Goal: Information Seeking & Learning: Find specific page/section

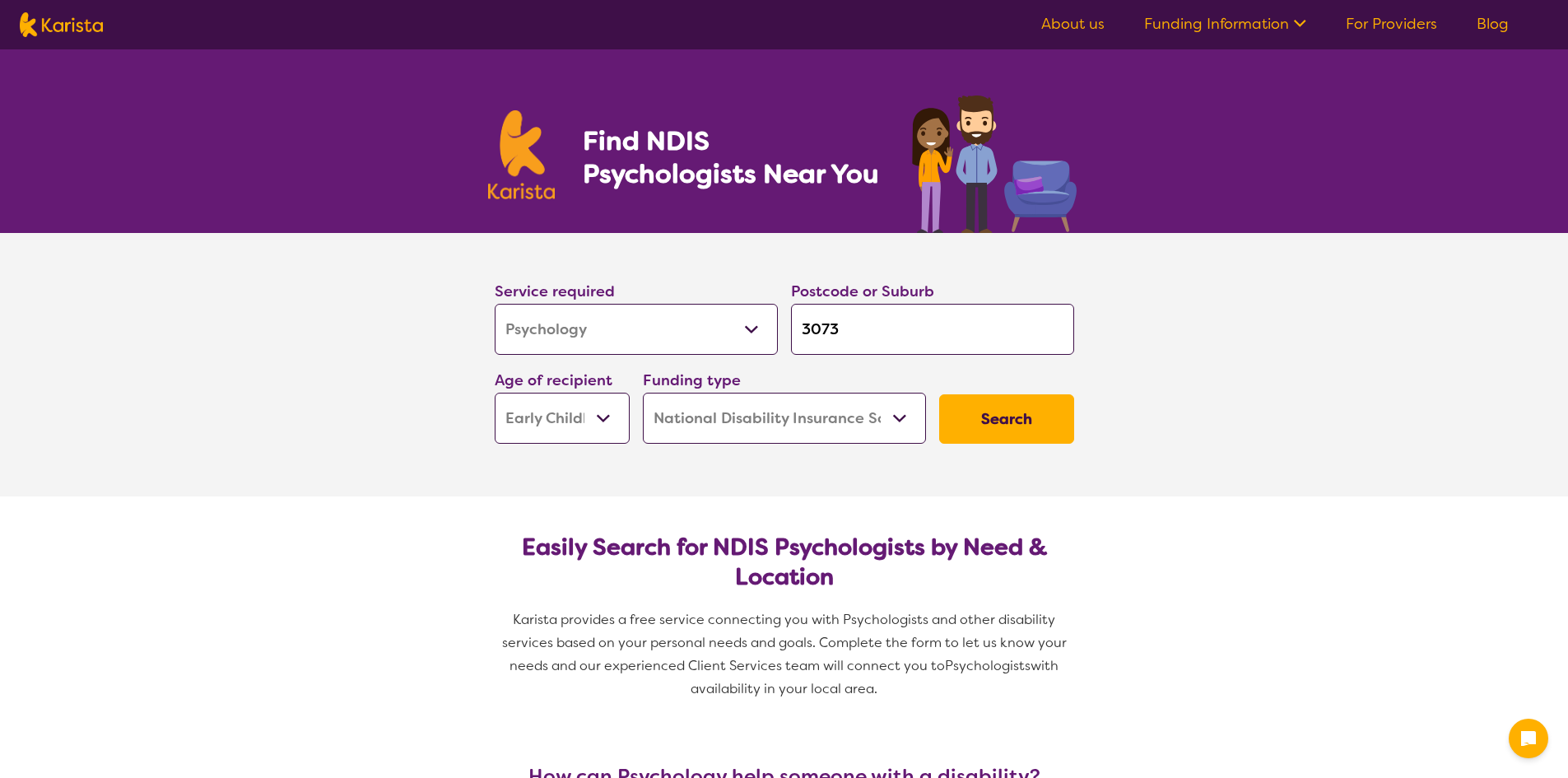
select select "Psychology"
select select "EC"
select select "NDIS"
select select "Psychology"
select select "EC"
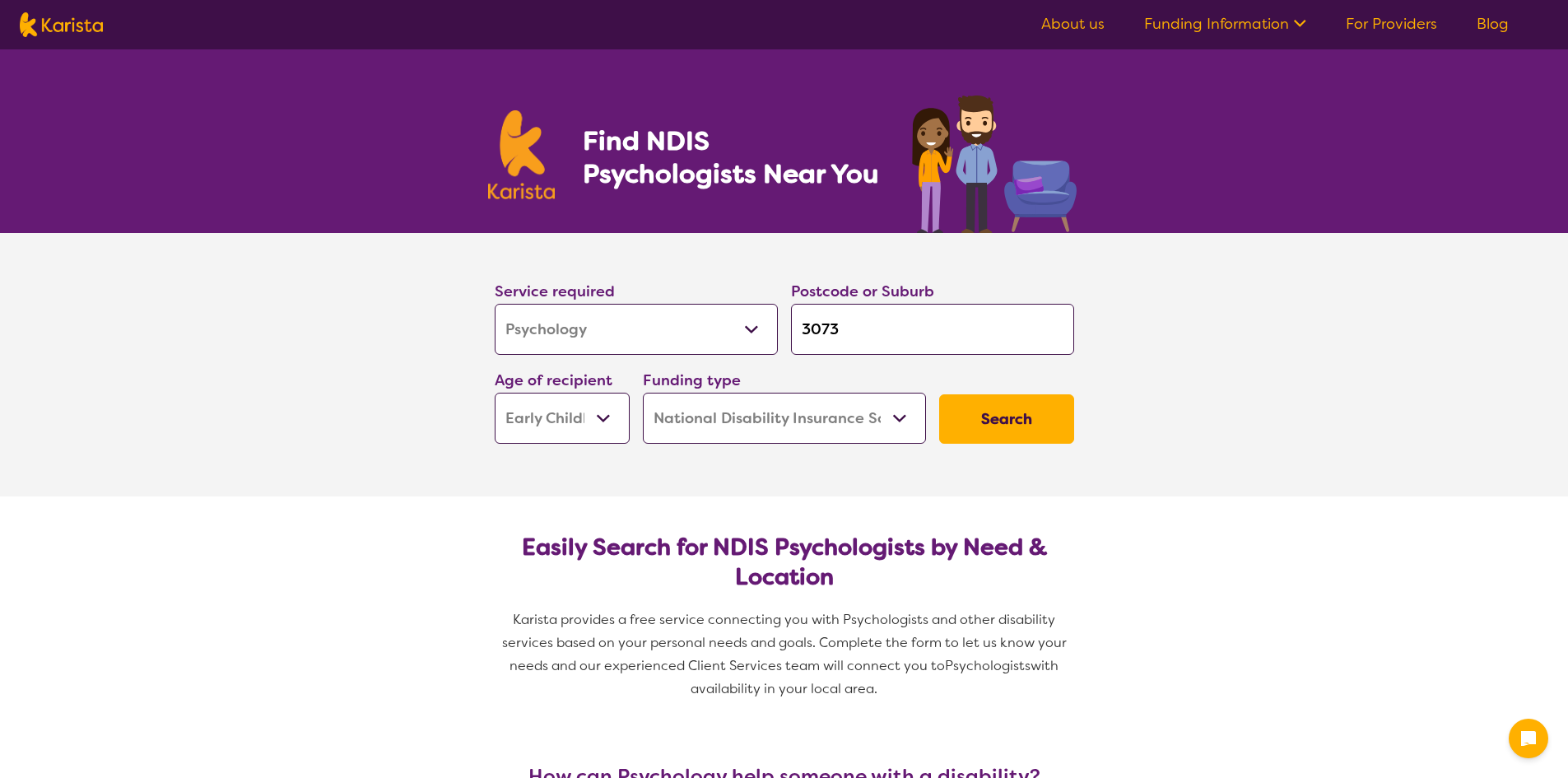
select select "NDIS"
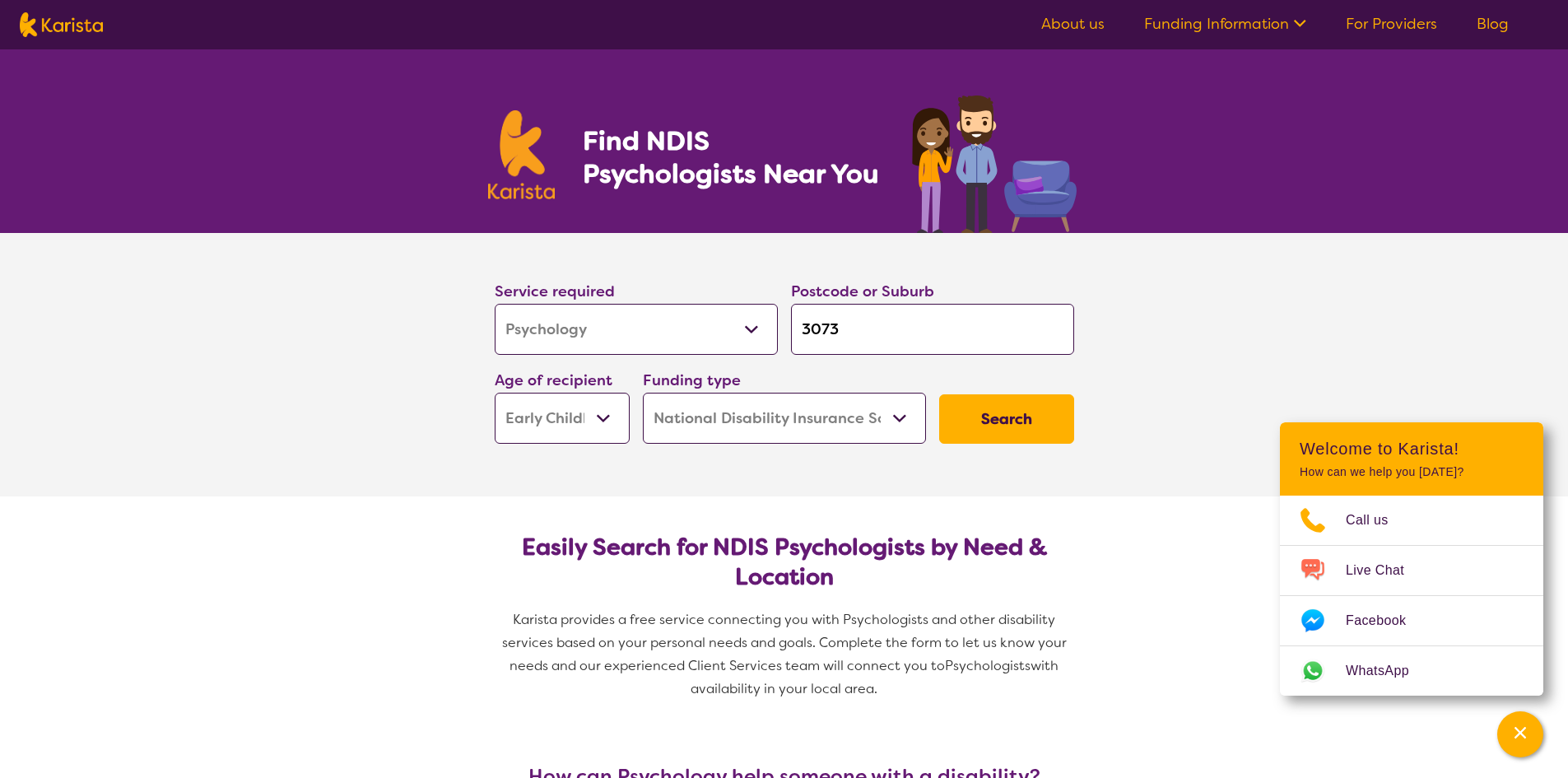
drag, startPoint x: 800, startPoint y: 335, endPoint x: 767, endPoint y: 334, distance: 33.0
click at [767, 334] on div "Service required Allied Health Assistant Assessment ([MEDICAL_DATA] or [MEDICAL…" at bounding box center [784, 361] width 592 height 178
type input "2"
type input "3"
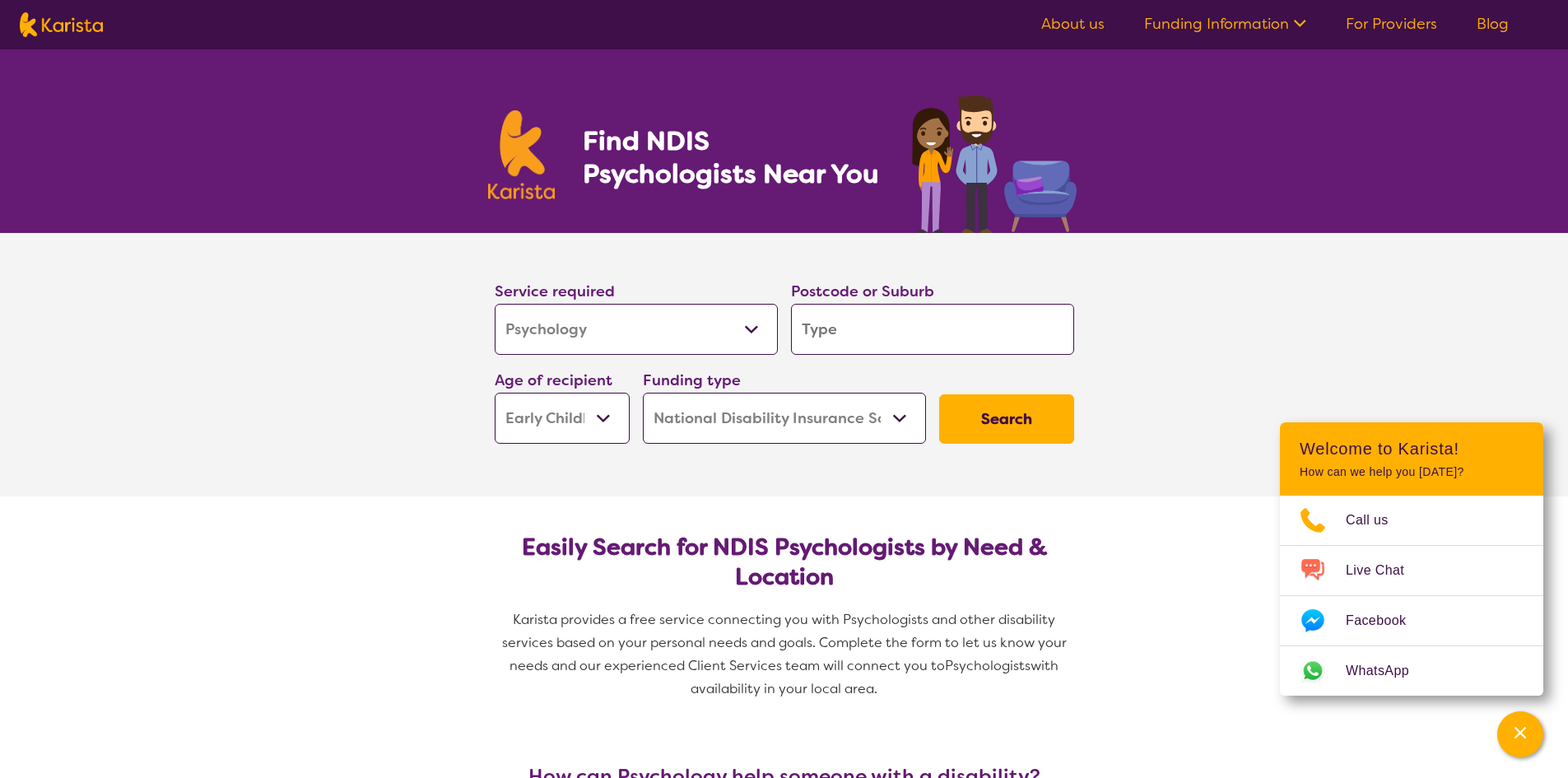
type input "3"
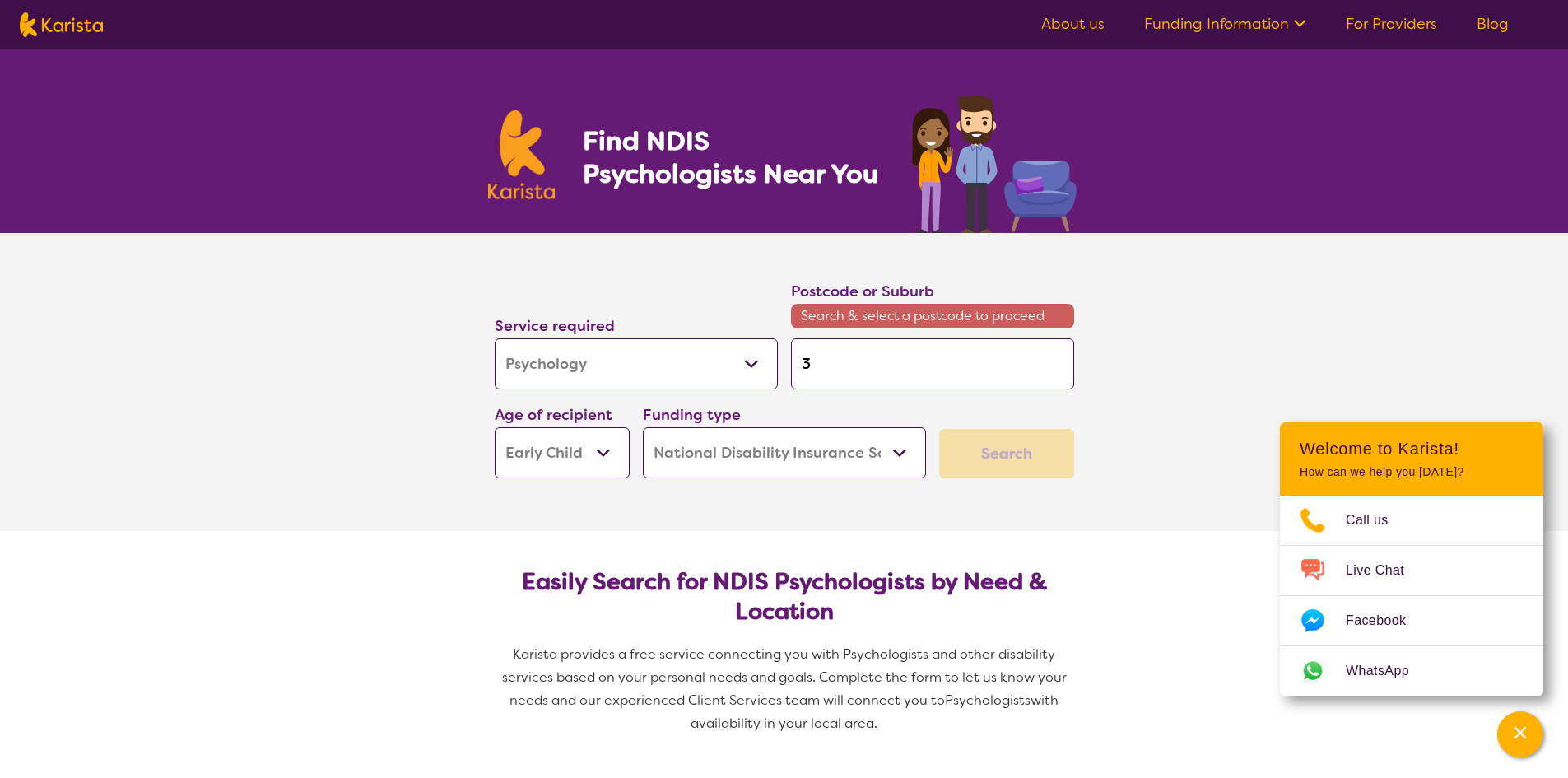
type input "32"
type input "320"
type input "3201"
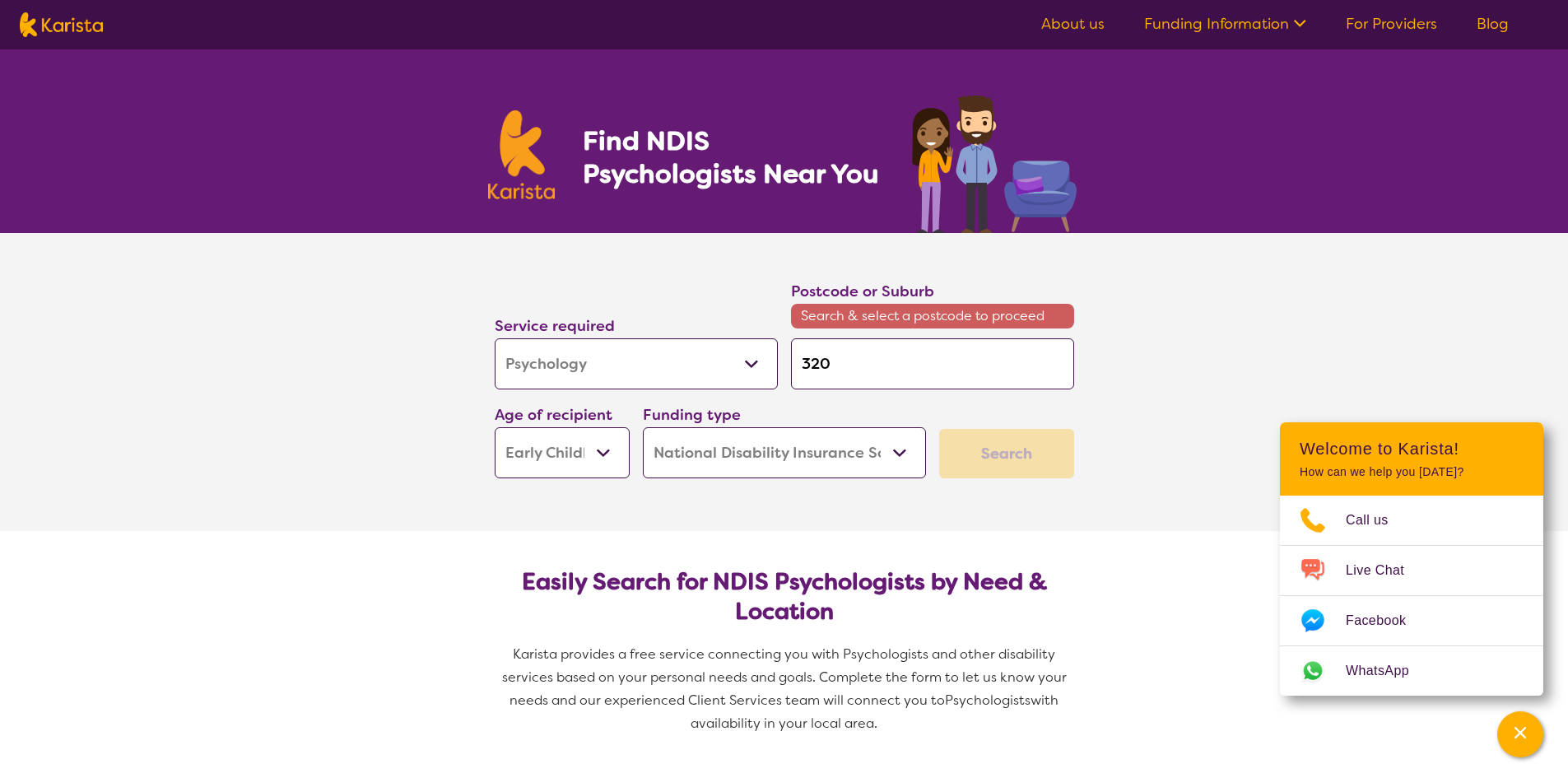
type input "3201"
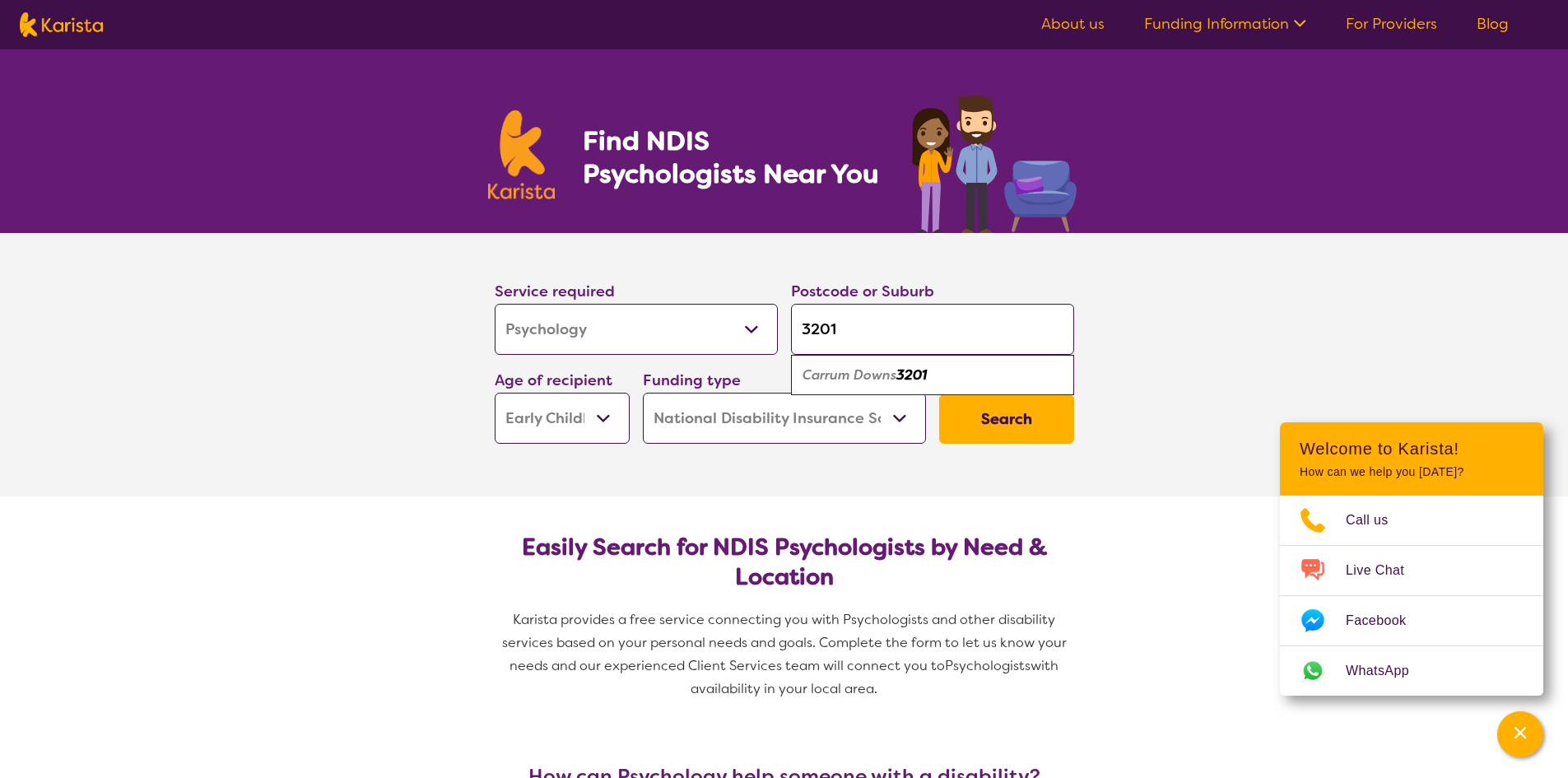
type input "3201"
click at [617, 409] on select "Early Childhood - 0 to 9 Child - 10 to 11 Adolescent - 12 to 17 Adult - 18 to 6…" at bounding box center [562, 418] width 135 height 51
select select "AS"
click at [494, 393] on select "Early Childhood - 0 to 9 Child - 10 to 11 Adolescent - 12 to 17 Adult - 18 to 6…" at bounding box center [562, 418] width 135 height 51
select select "AS"
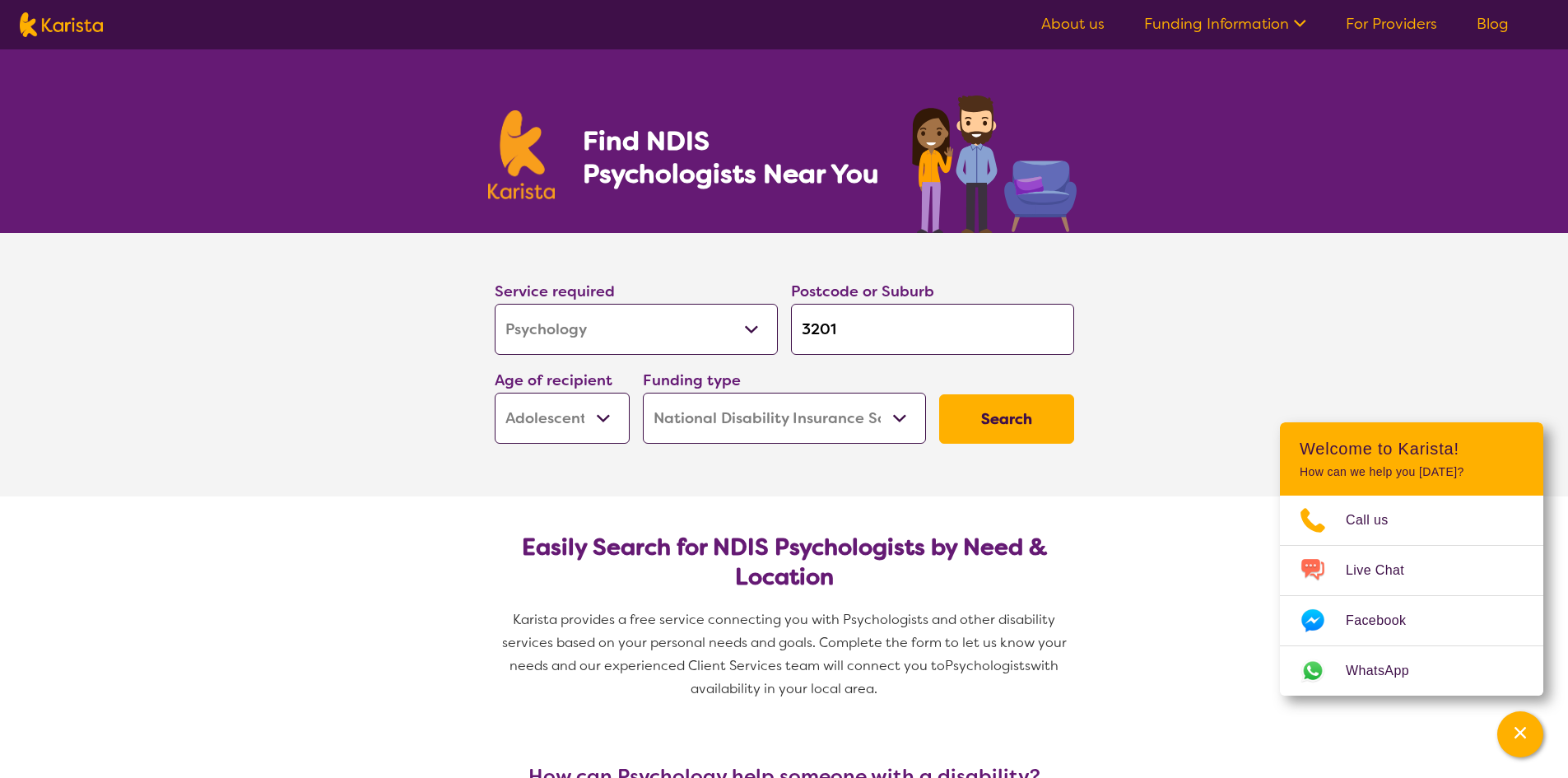
click at [1002, 410] on button "Search" at bounding box center [1006, 419] width 135 height 49
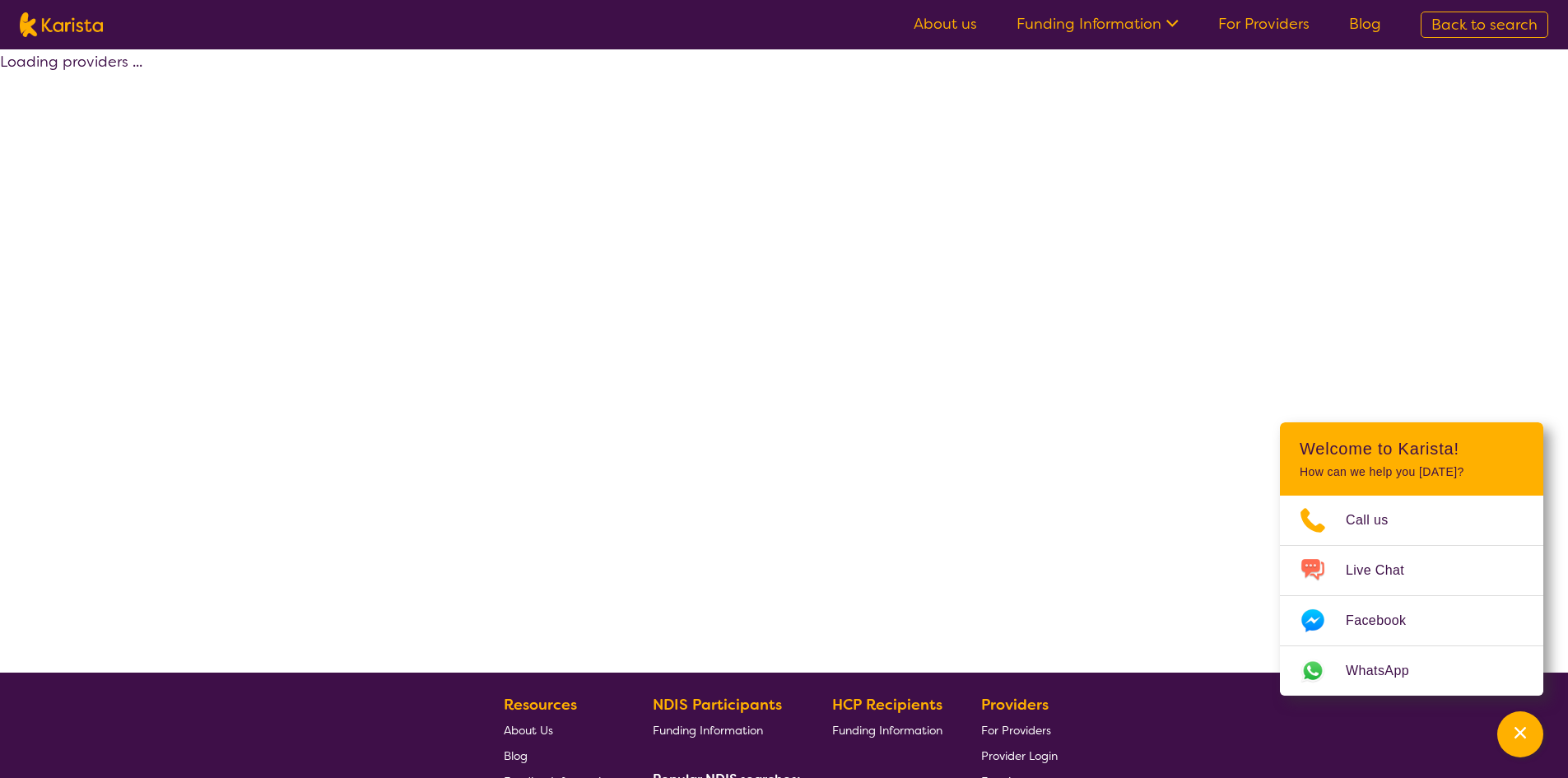
select select "by_score"
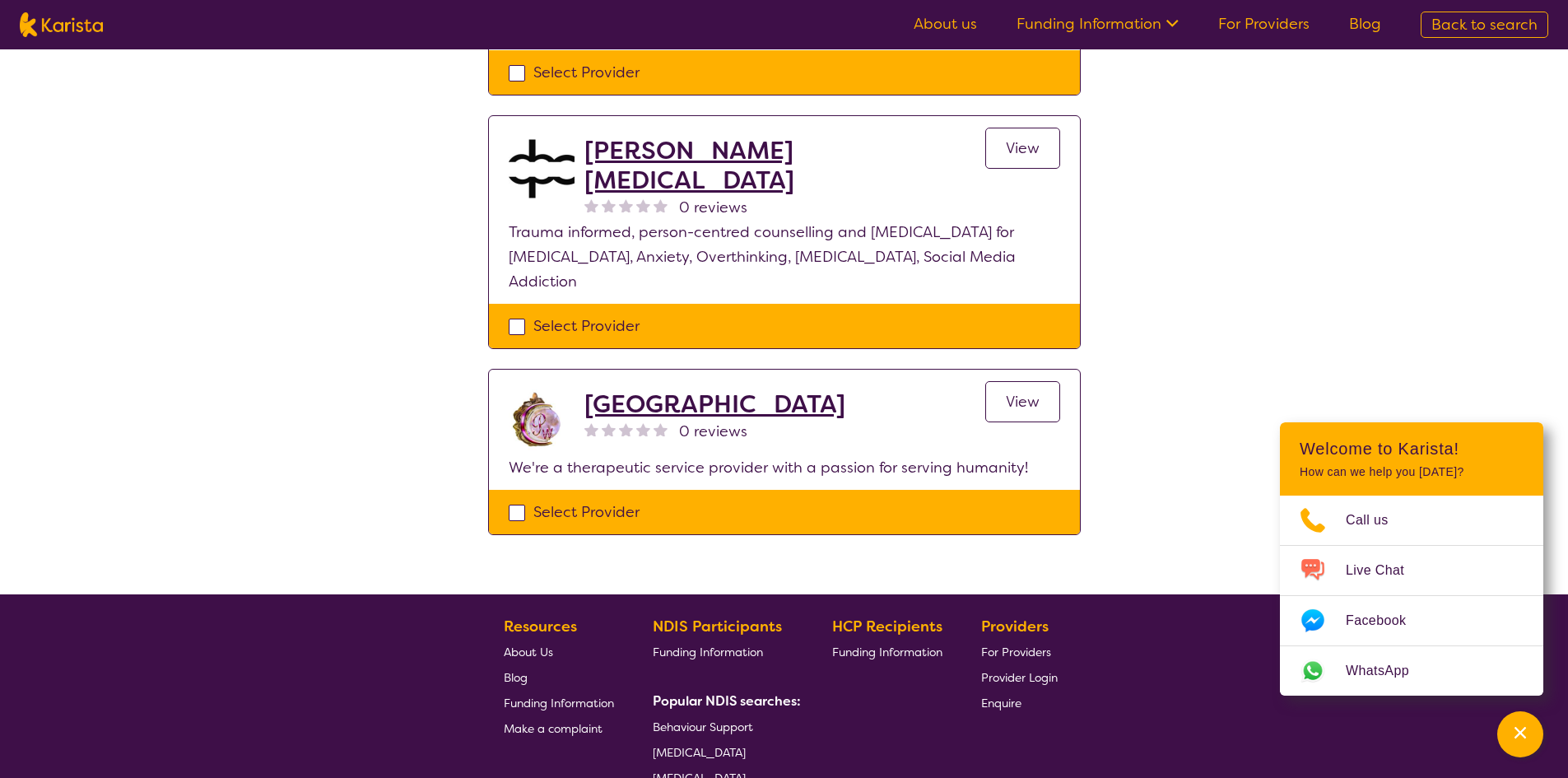
scroll to position [1070, 0]
